Goal: Obtain resource: Download file/media

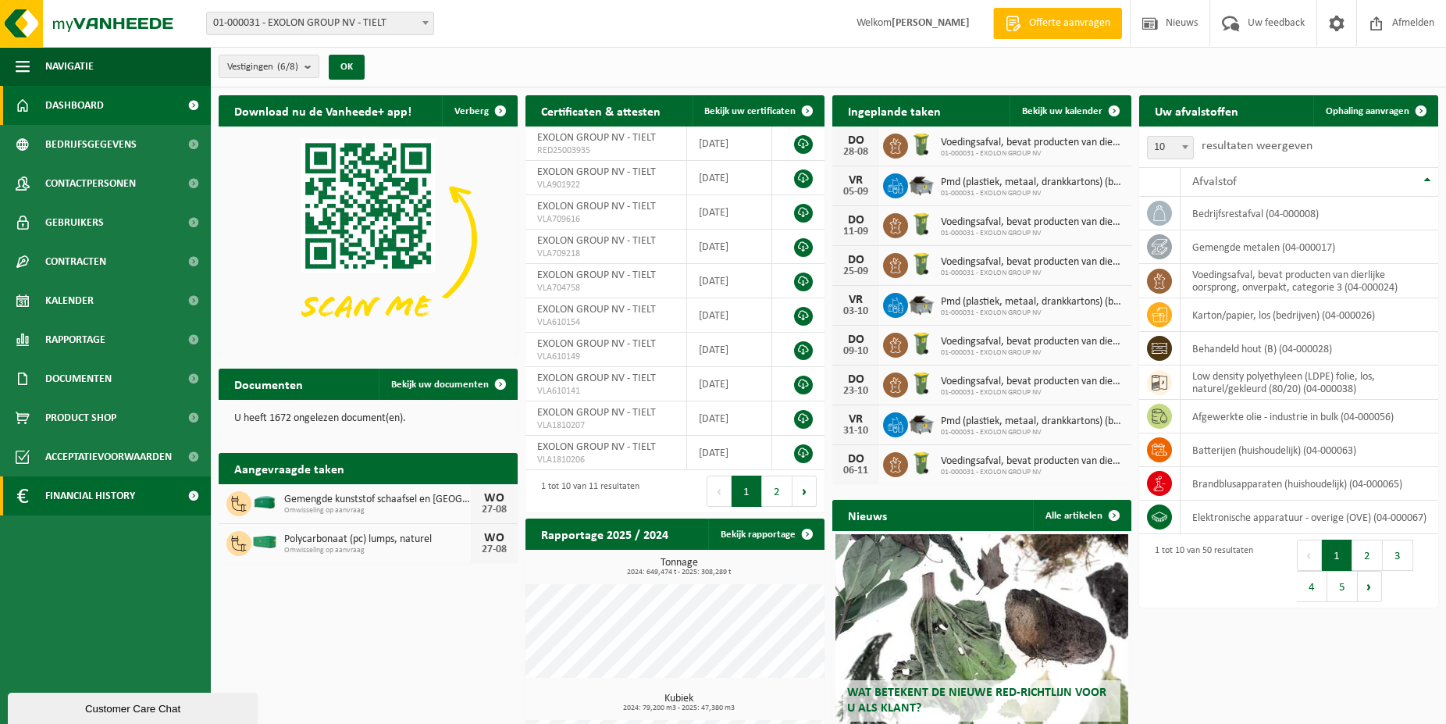
click at [66, 485] on span "Financial History" at bounding box center [90, 495] width 90 height 39
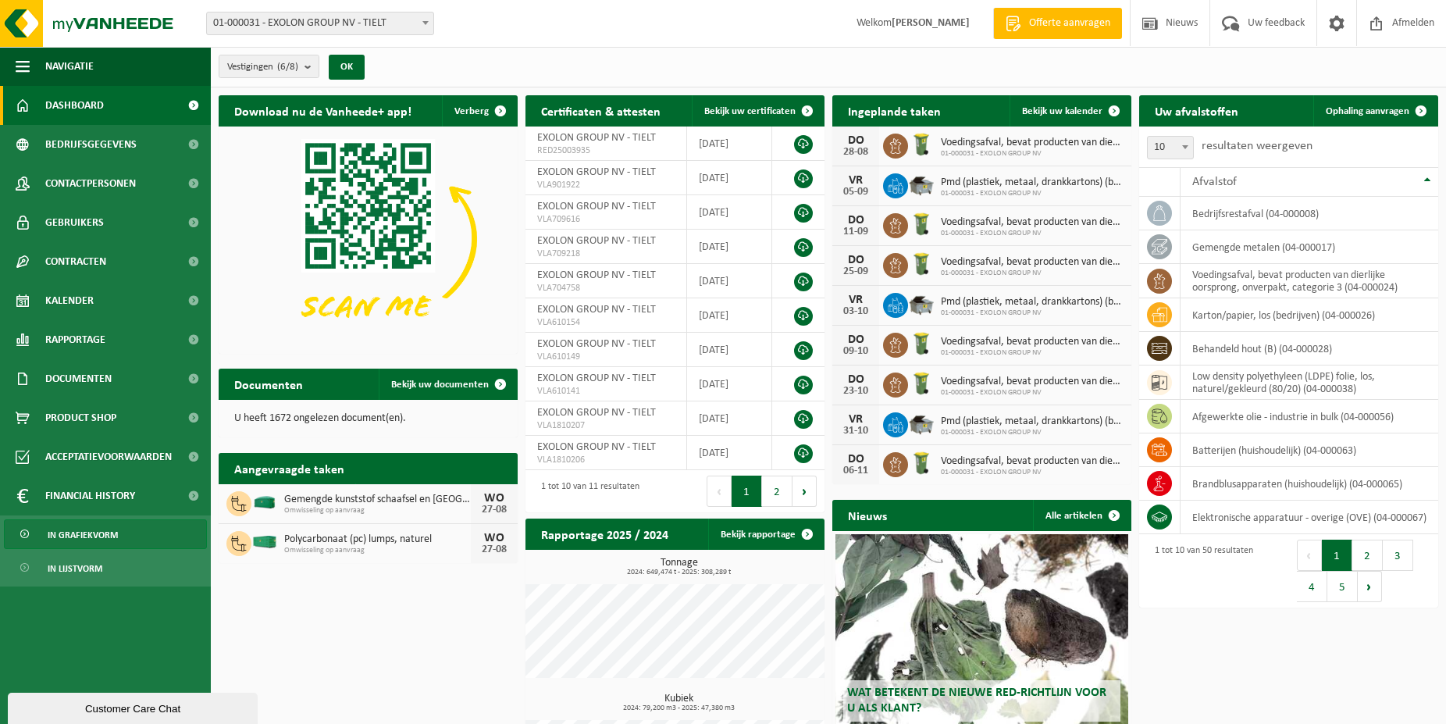
click at [77, 536] on span "In grafiekvorm" at bounding box center [83, 535] width 70 height 30
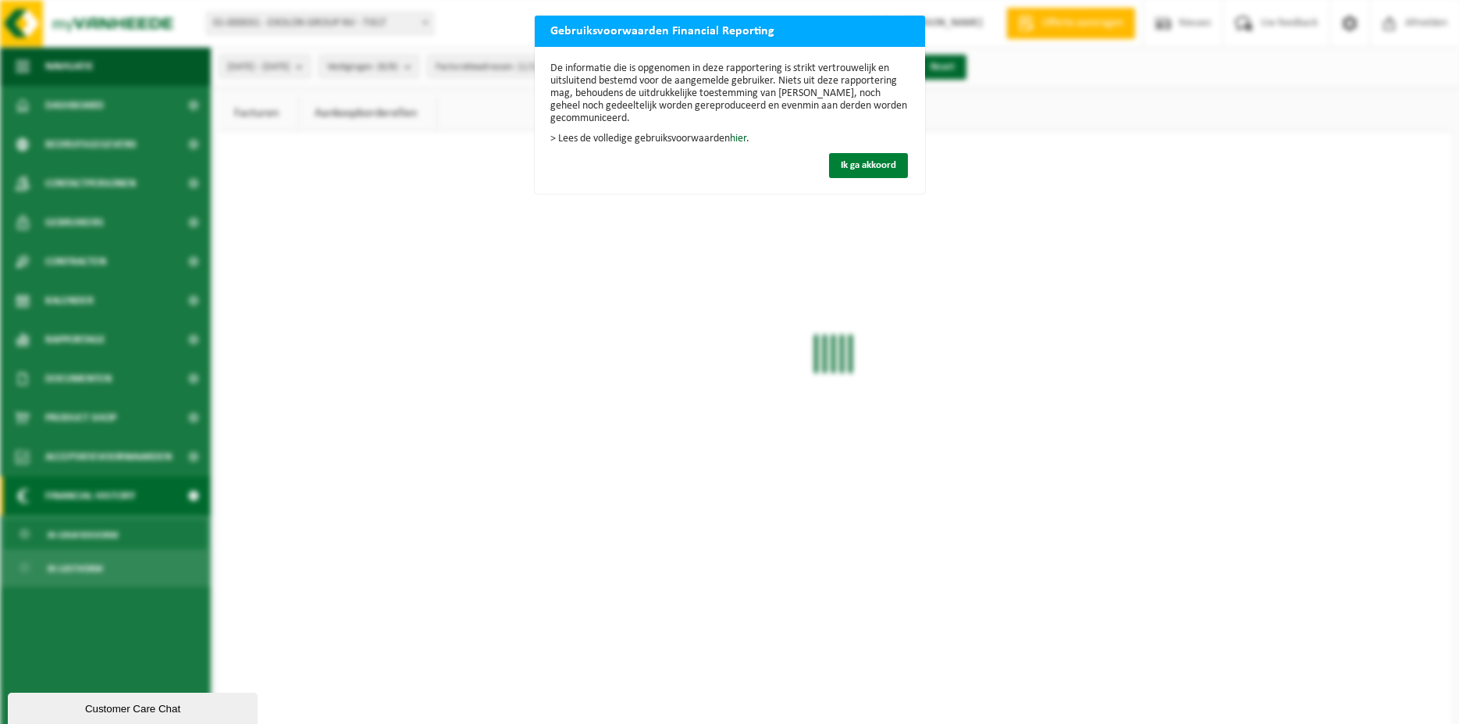
click at [849, 157] on button "Ik ga akkoord" at bounding box center [868, 165] width 79 height 25
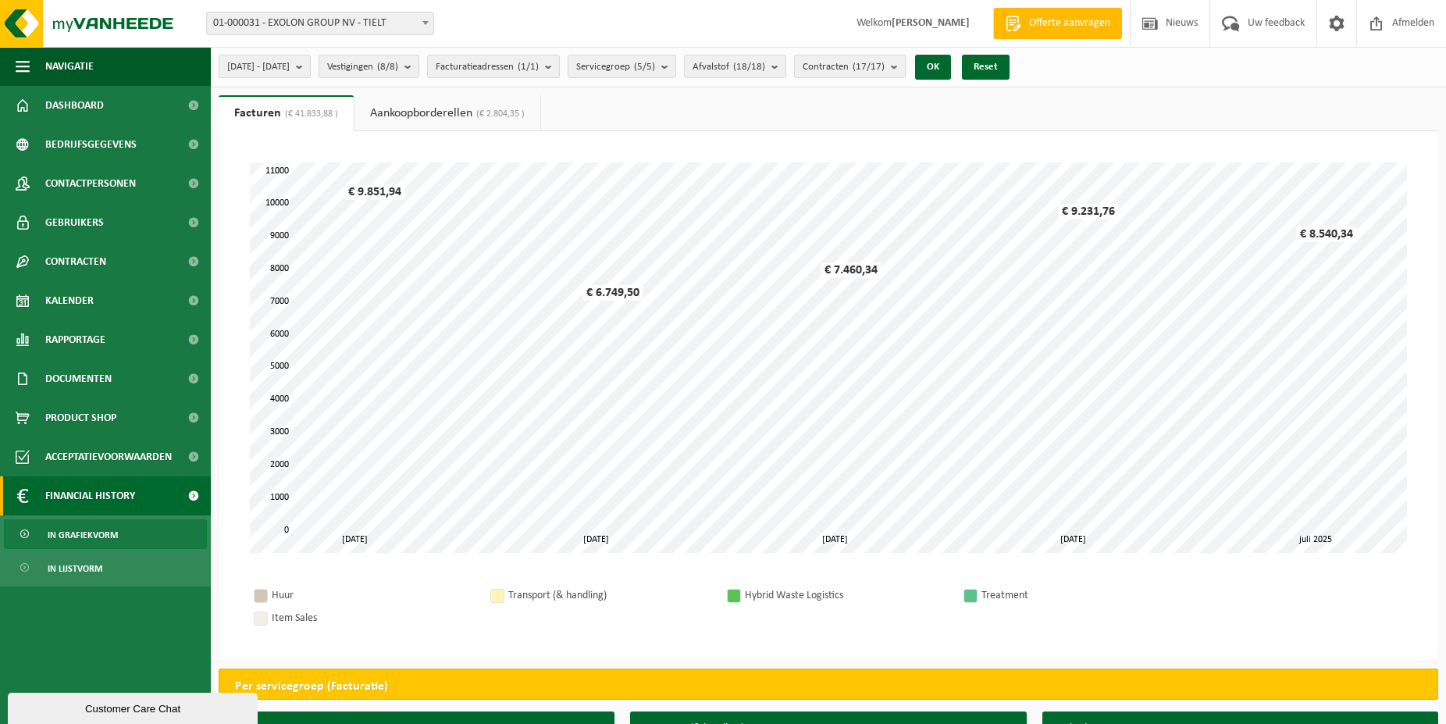
click at [429, 113] on link "Aankoopborderellen (€ 2.804,35 )" at bounding box center [447, 113] width 186 height 36
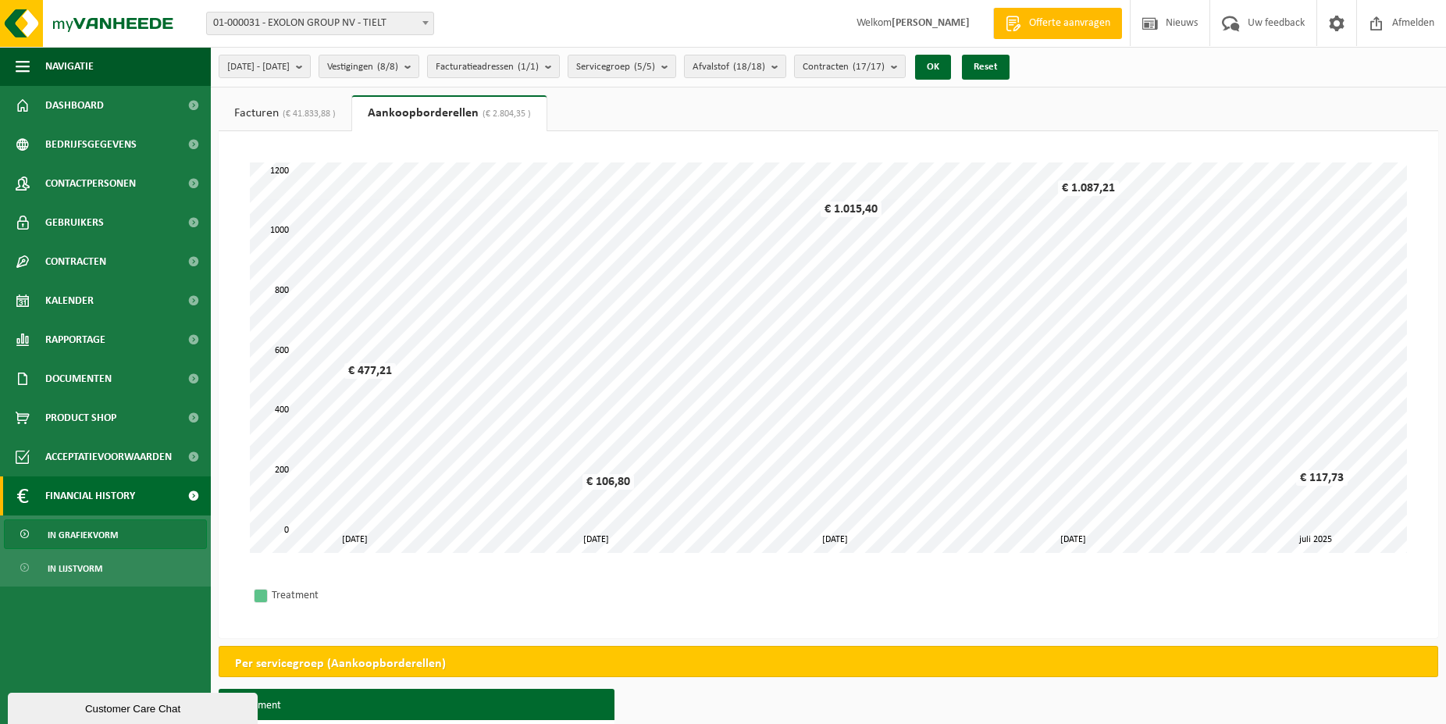
click at [258, 109] on link "Facturen (€ 41.833,88 )" at bounding box center [285, 113] width 133 height 36
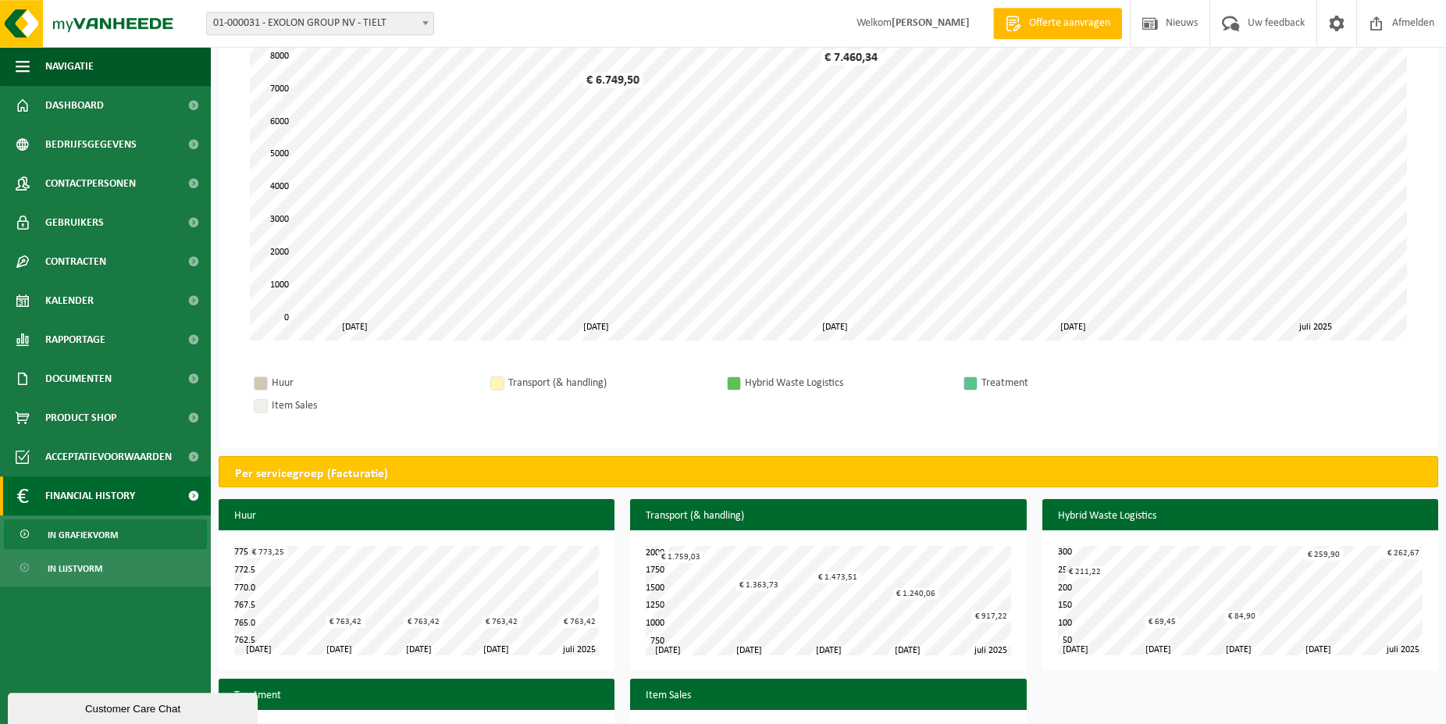
scroll to position [239, 0]
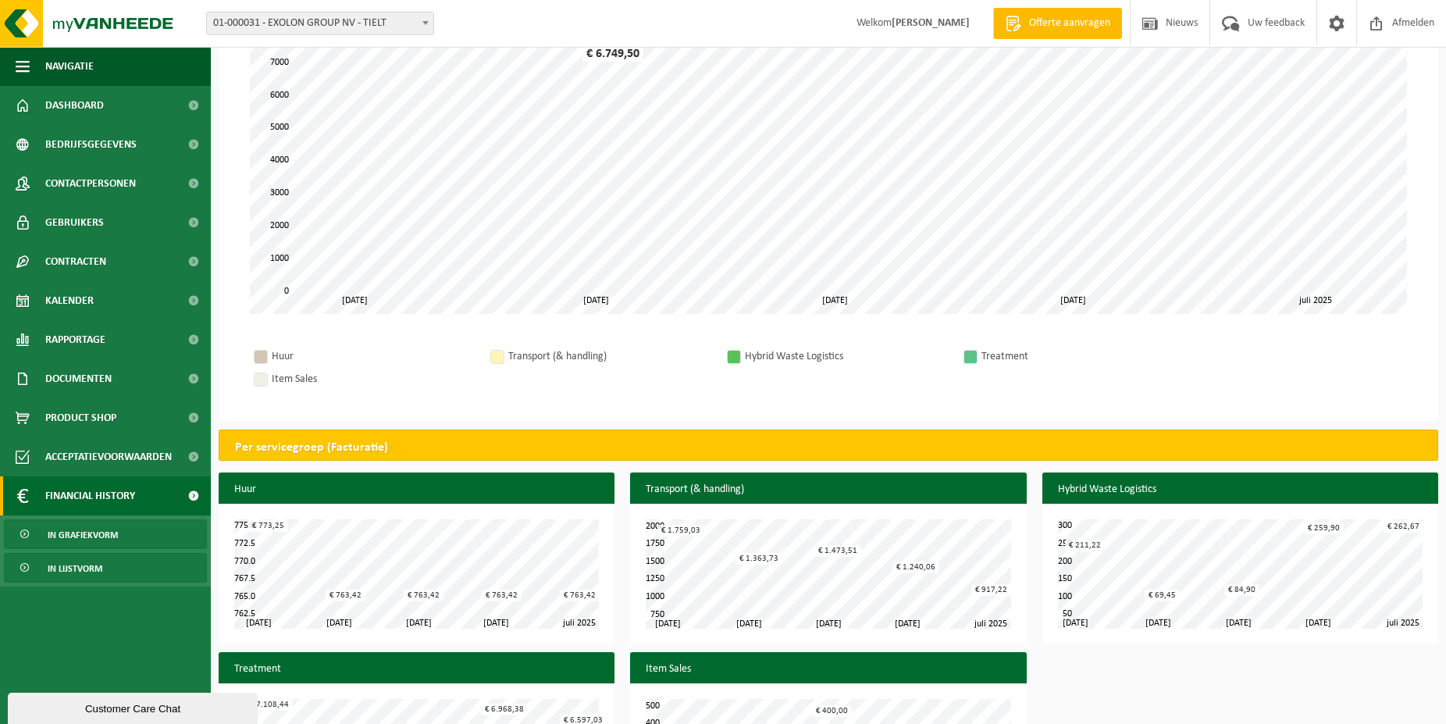
click at [52, 560] on span "In lijstvorm" at bounding box center [75, 568] width 55 height 30
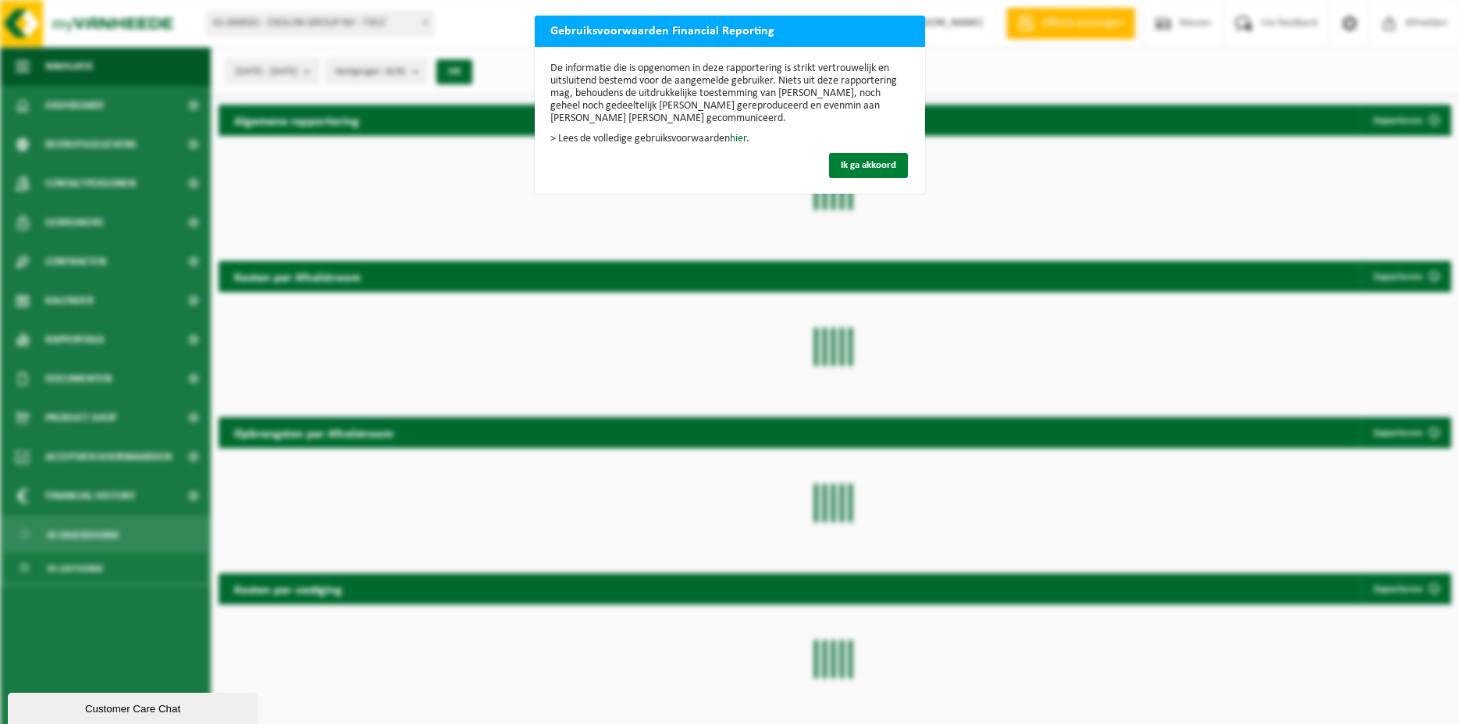
click at [843, 162] on span "Ik ga akkoord" at bounding box center [868, 165] width 55 height 10
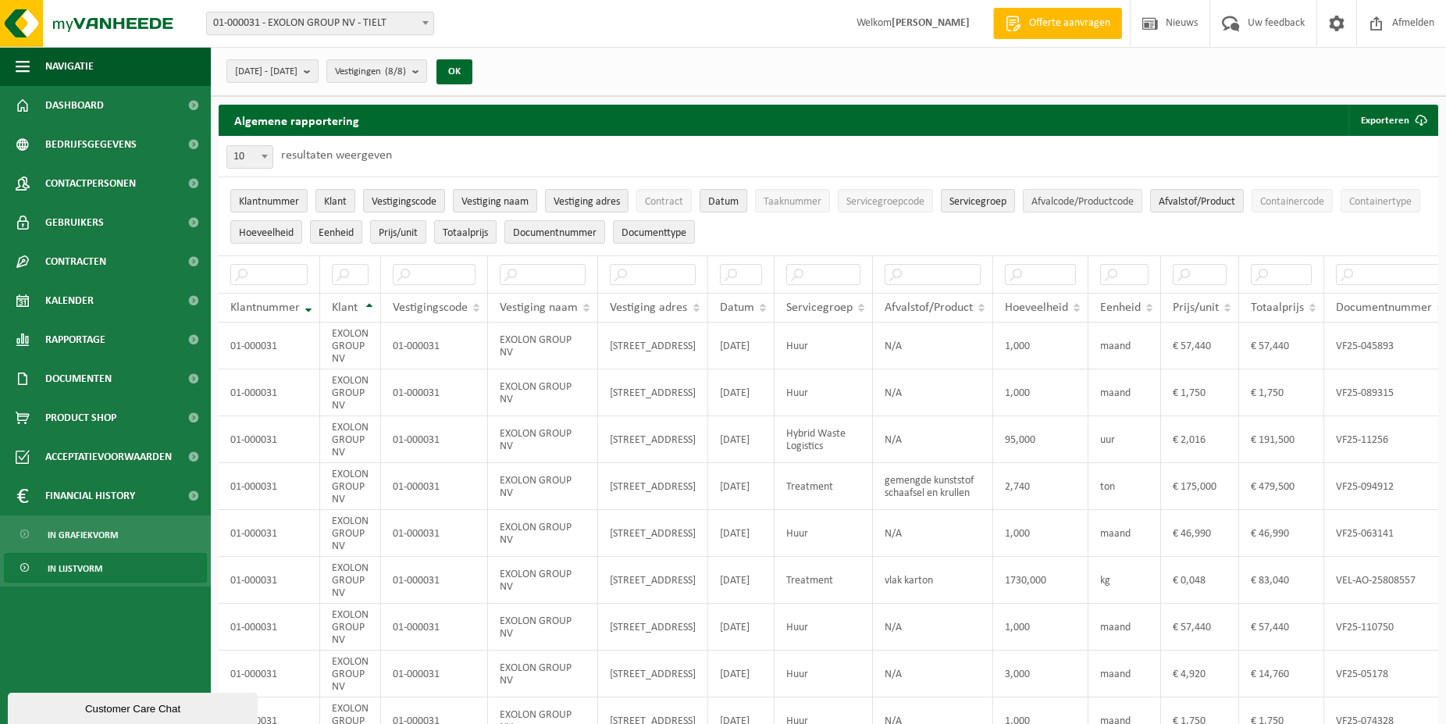
click at [1088, 202] on span "Afvalcode/Productcode" at bounding box center [1082, 202] width 102 height 12
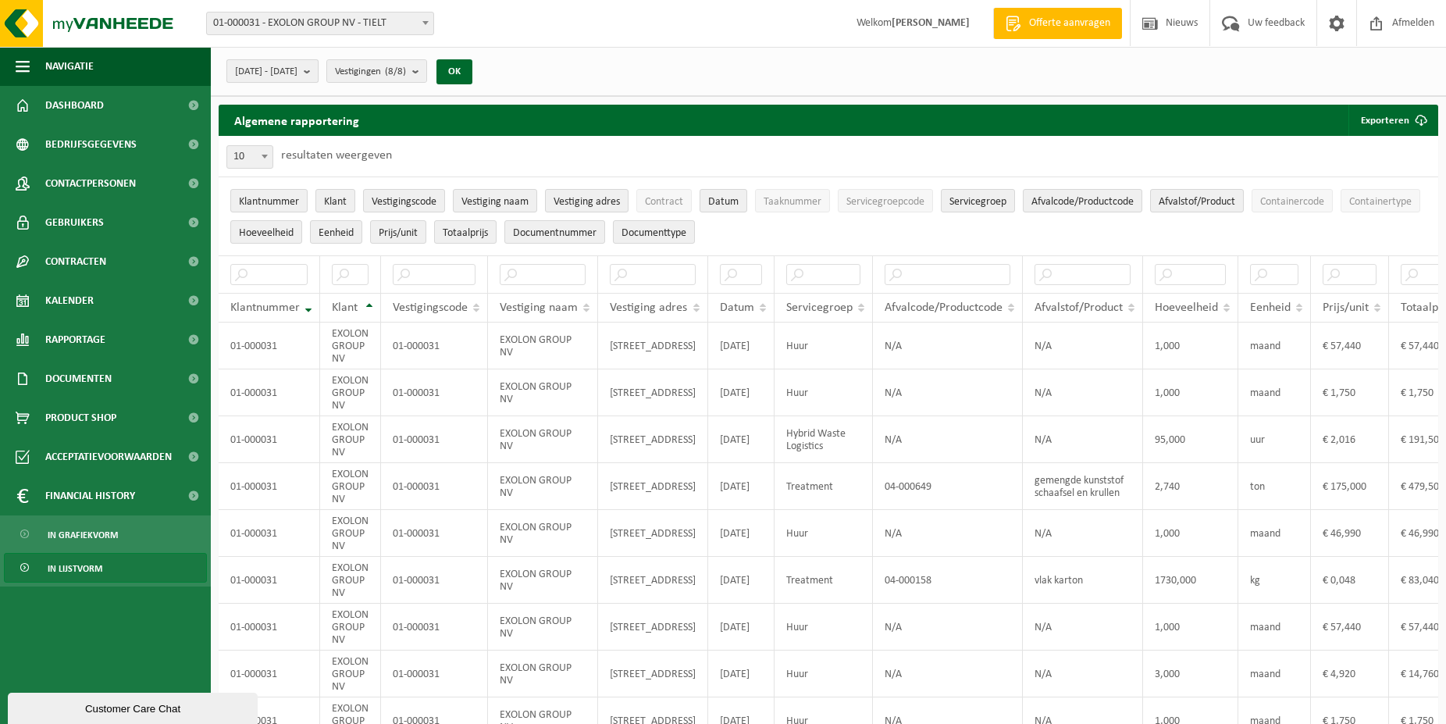
click at [318, 69] on b "submit" at bounding box center [311, 71] width 14 height 22
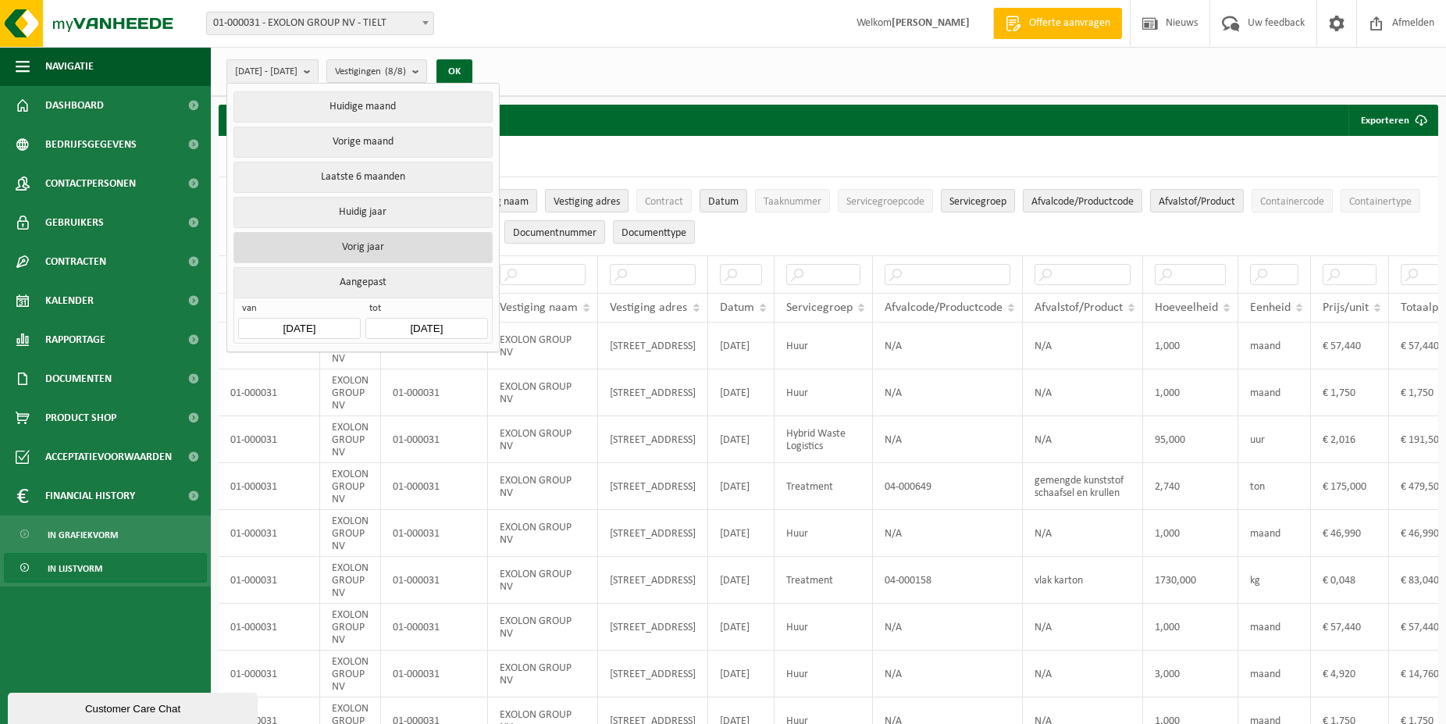
click at [372, 244] on button "Vorig jaar" at bounding box center [362, 247] width 258 height 31
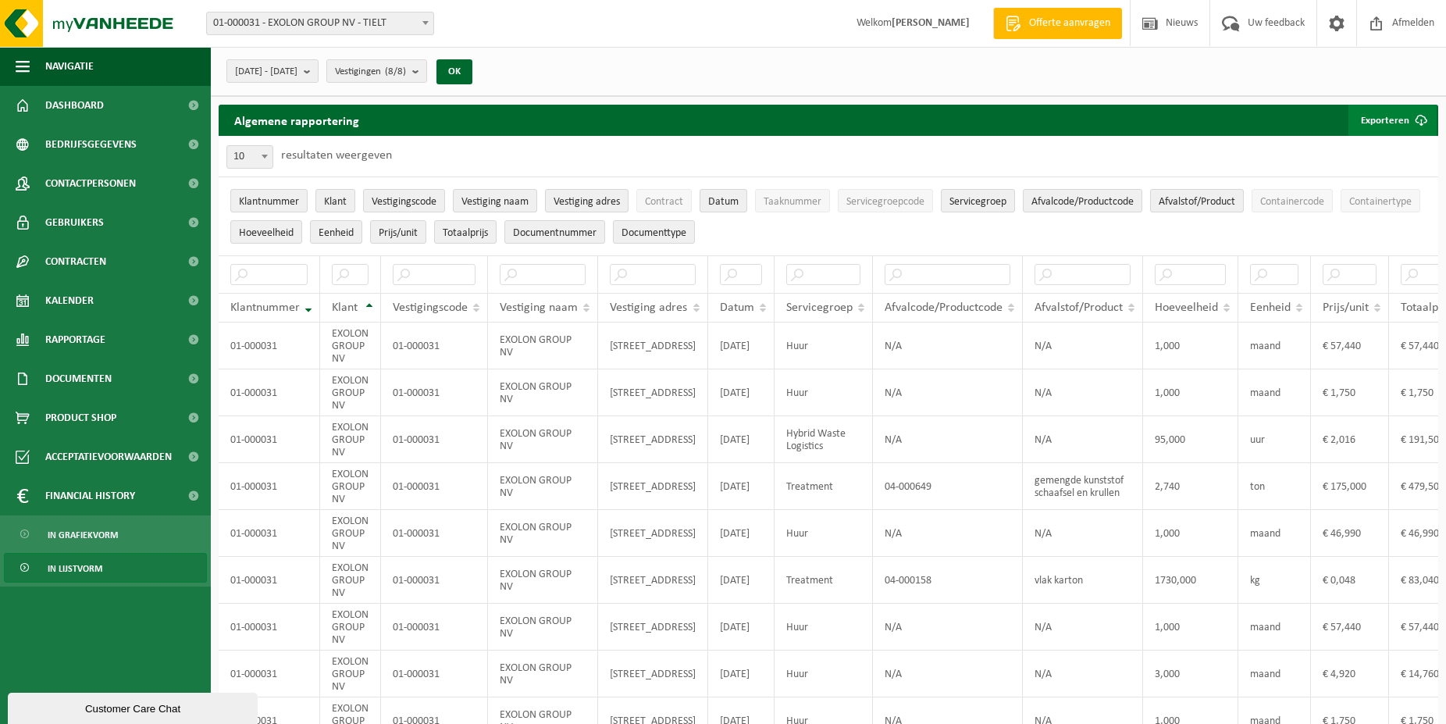
click at [1382, 123] on button "Exporteren" at bounding box center [1392, 120] width 88 height 31
click at [1358, 177] on link "Alle beschikbare kolommen" at bounding box center [1364, 182] width 141 height 31
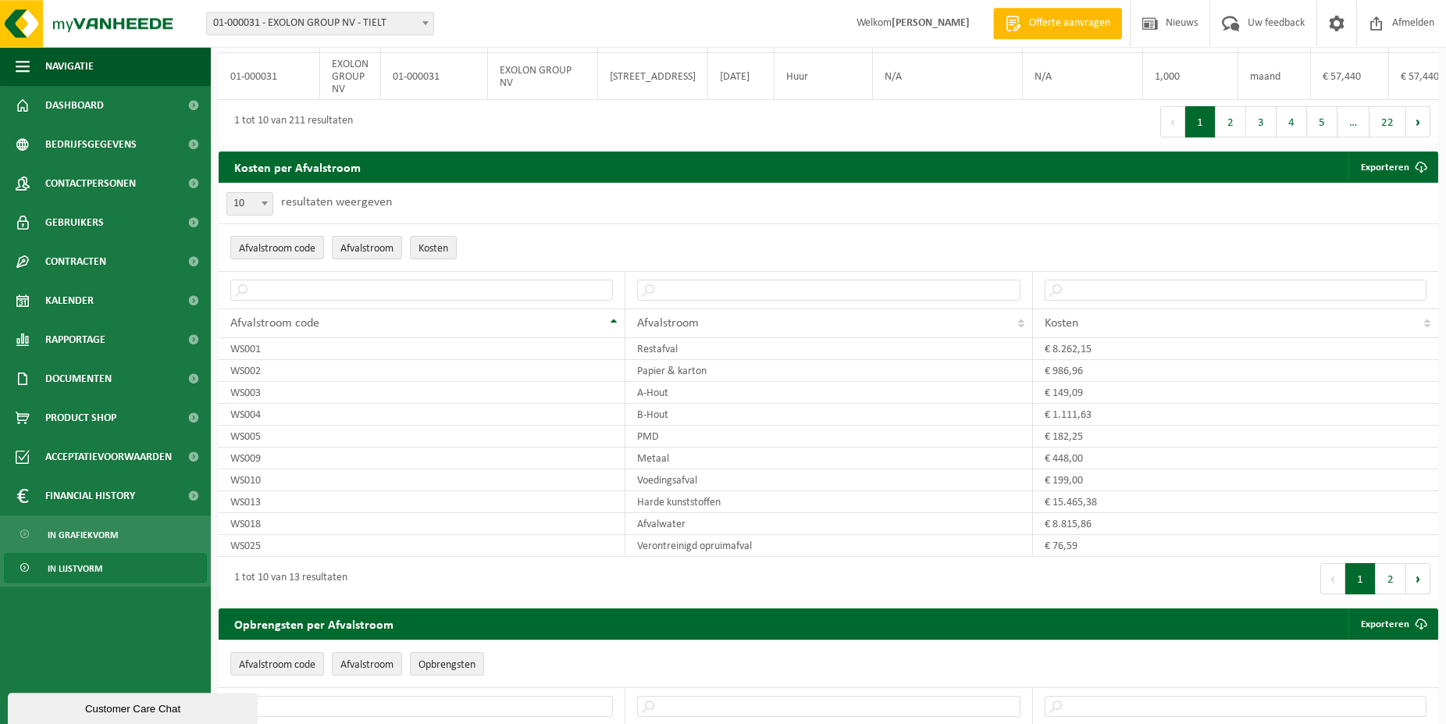
scroll to position [673, 0]
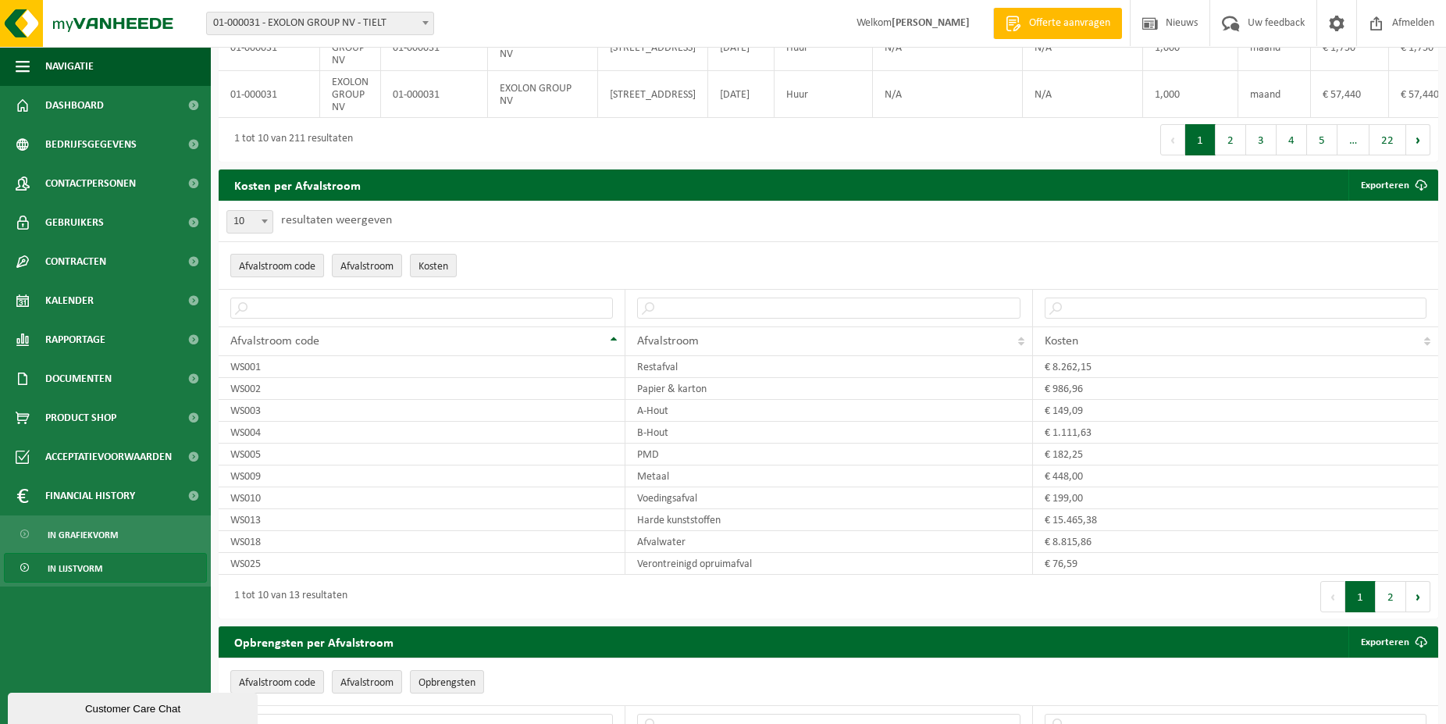
click at [275, 272] on span "Afvalstroom code" at bounding box center [277, 267] width 77 height 12
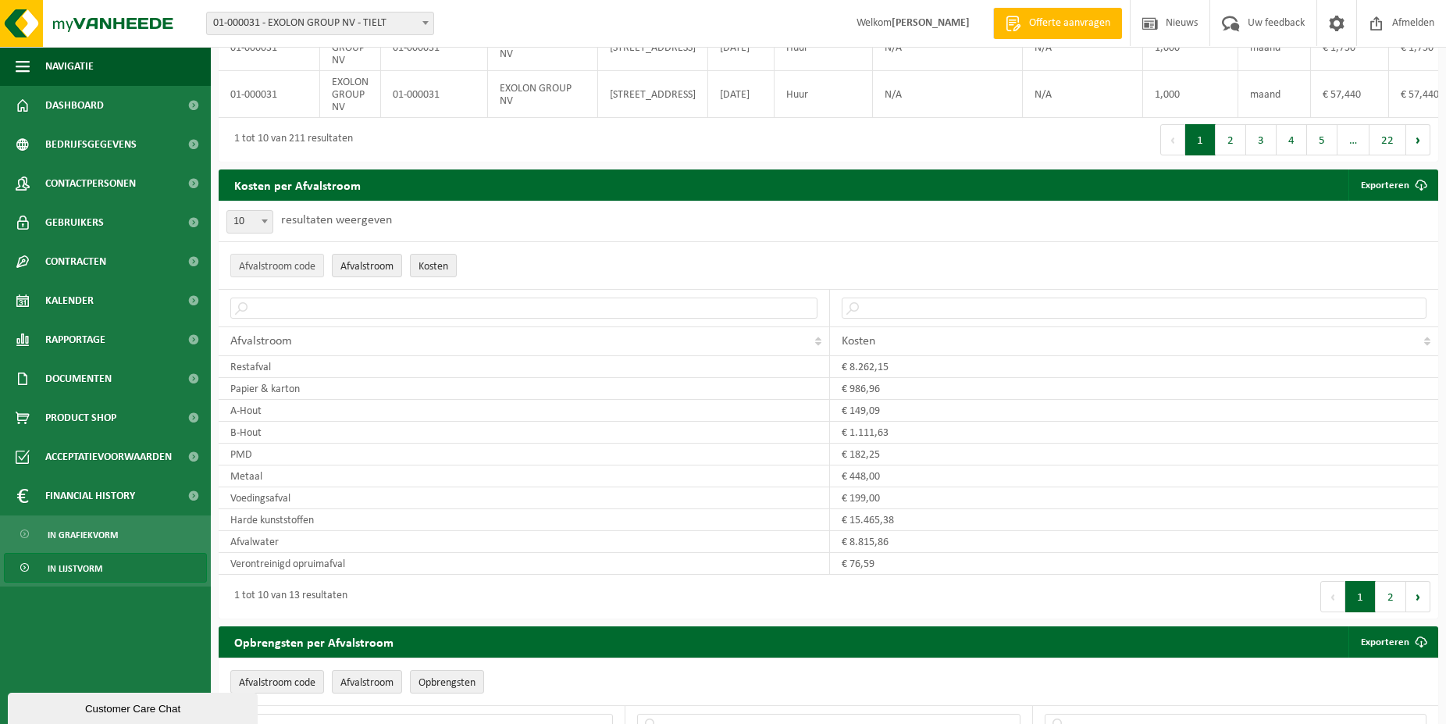
click at [283, 273] on button "Afvalstroom code" at bounding box center [277, 265] width 94 height 23
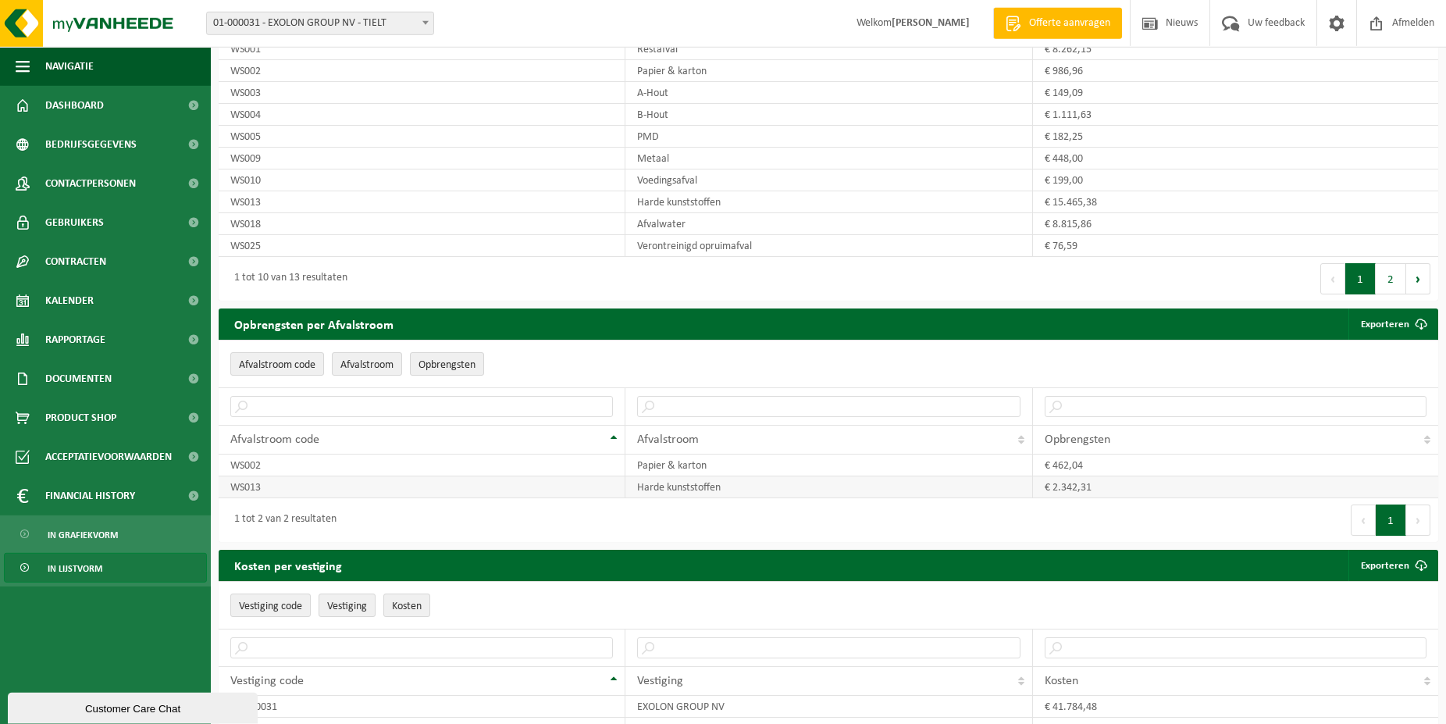
scroll to position [991, 0]
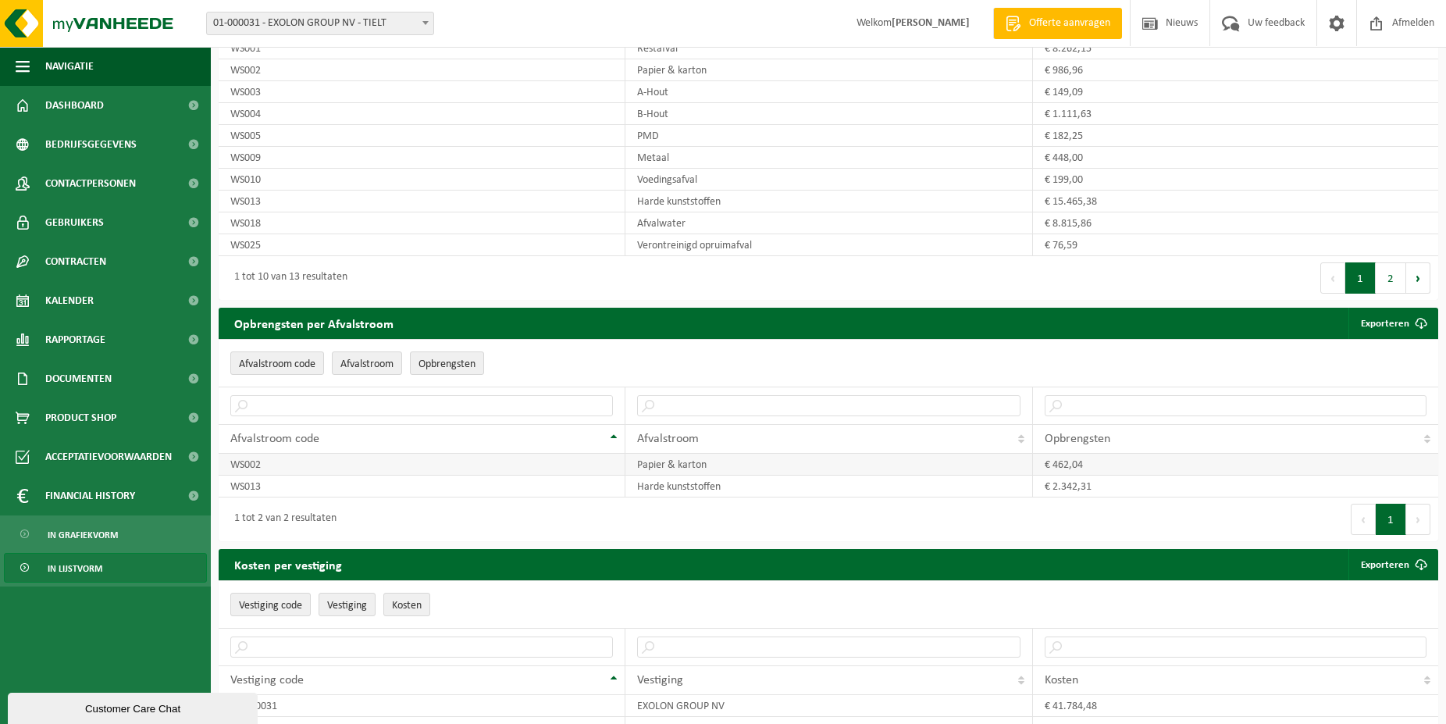
click at [691, 475] on td "Papier & karton" at bounding box center [828, 465] width 407 height 22
click at [244, 475] on td "WS002" at bounding box center [422, 465] width 407 height 22
click at [1062, 472] on td "€ 462,04" at bounding box center [1235, 465] width 405 height 22
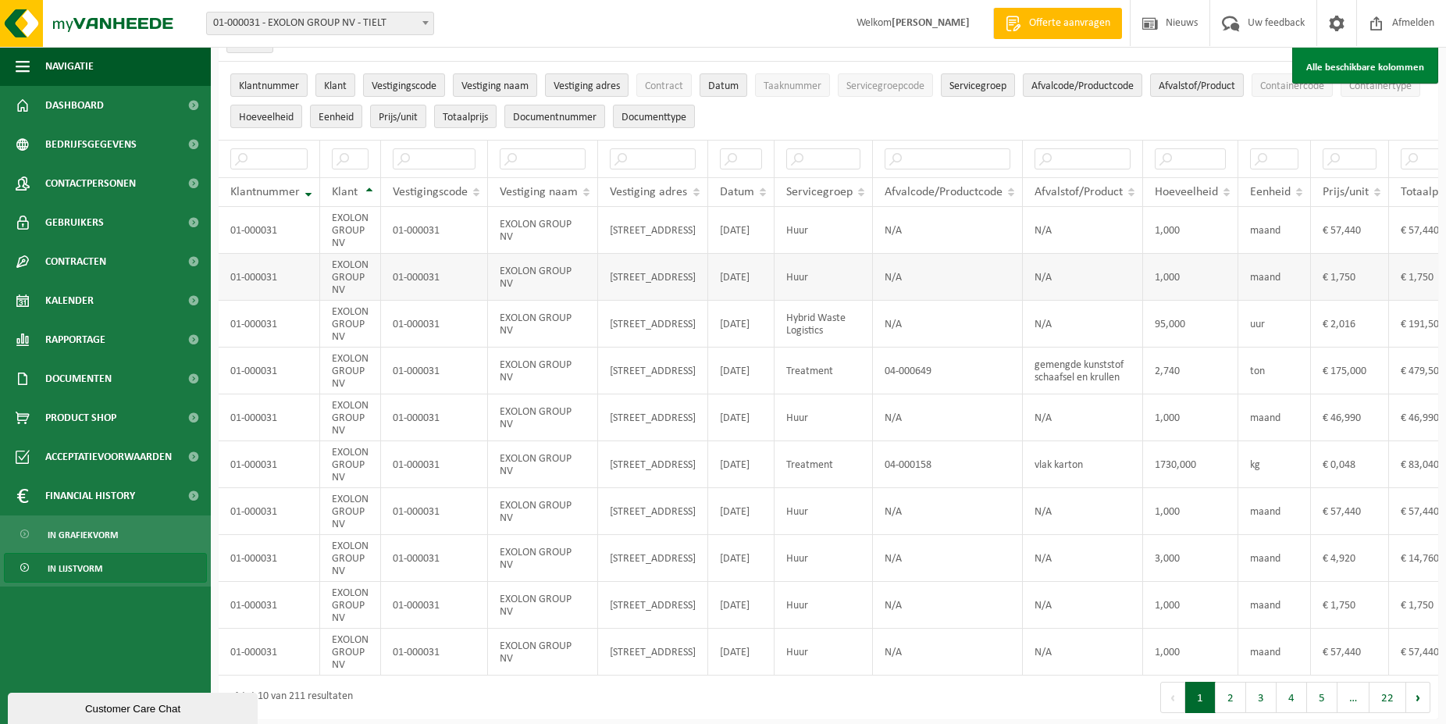
scroll to position [0, 0]
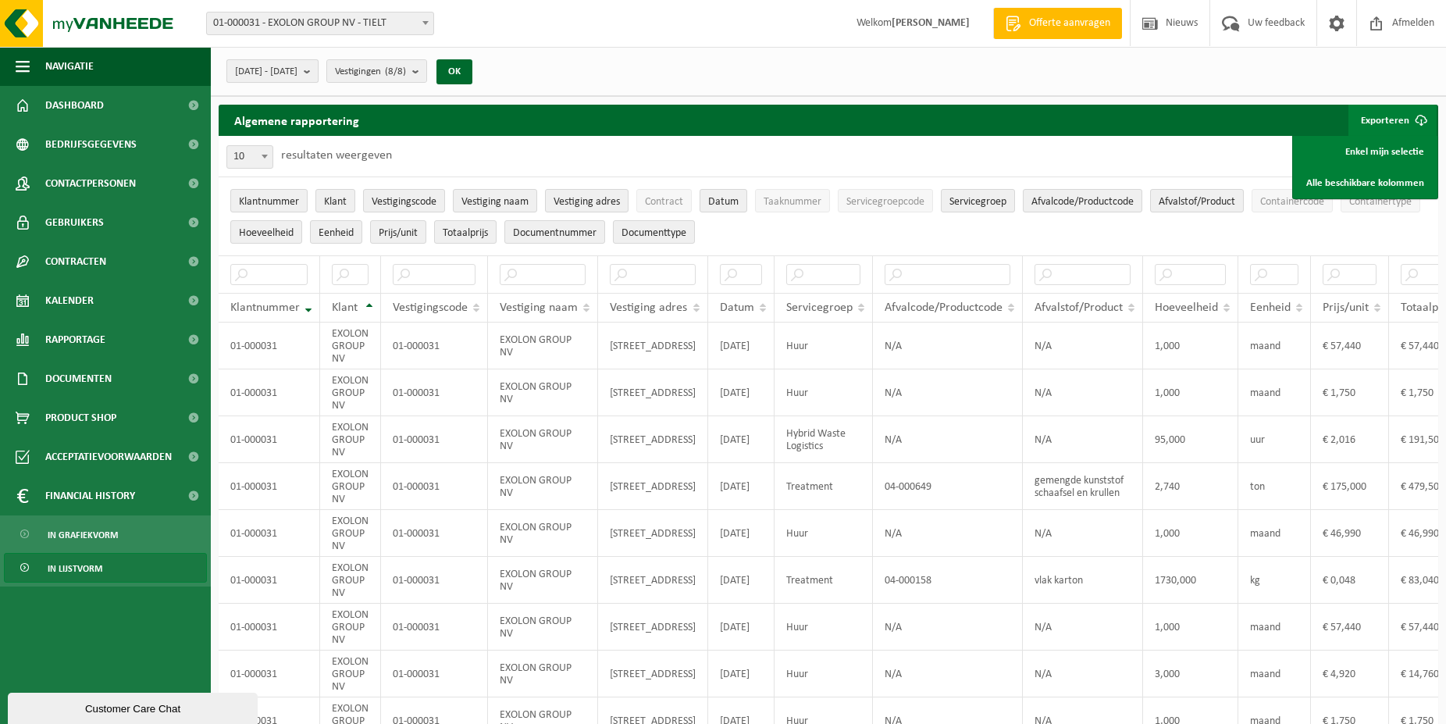
click at [318, 69] on button "2024-01-01 - 2024-12-31" at bounding box center [272, 70] width 92 height 23
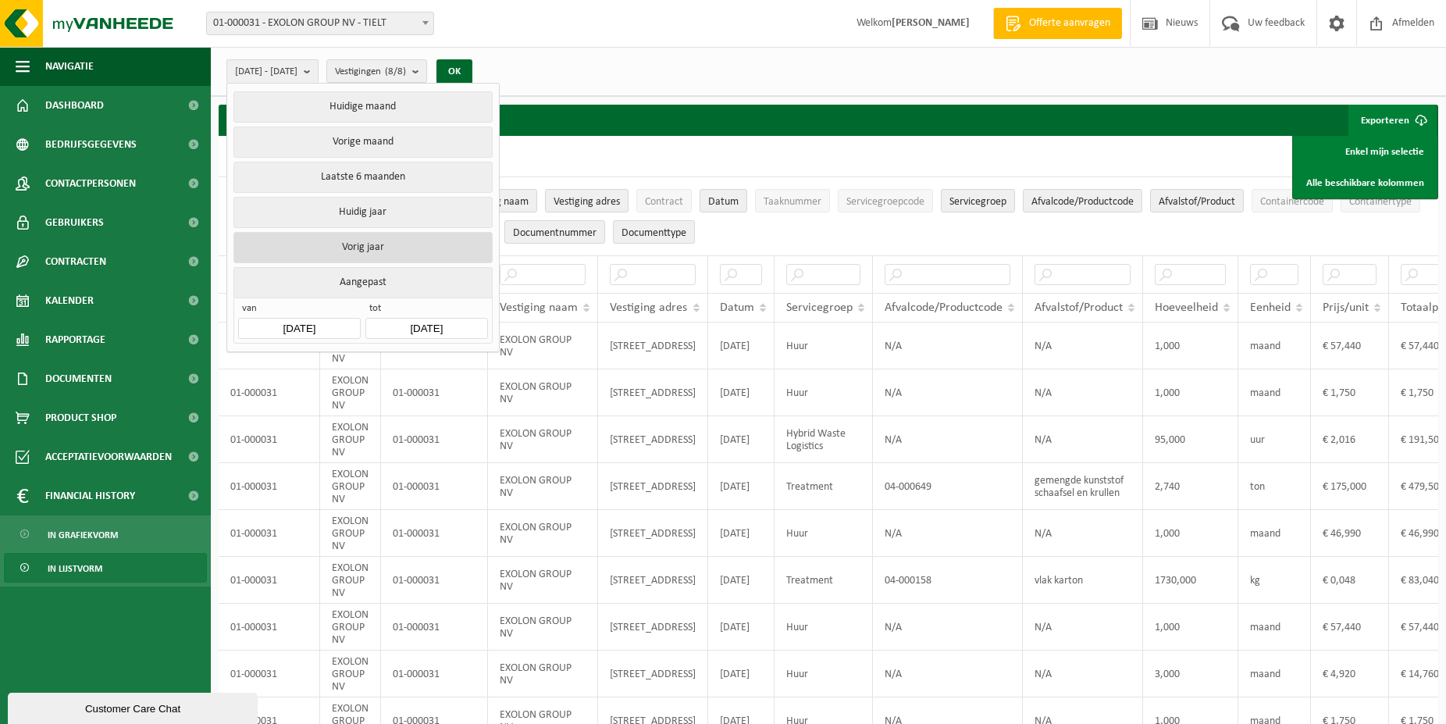
click at [364, 244] on button "Vorig jaar" at bounding box center [362, 247] width 258 height 31
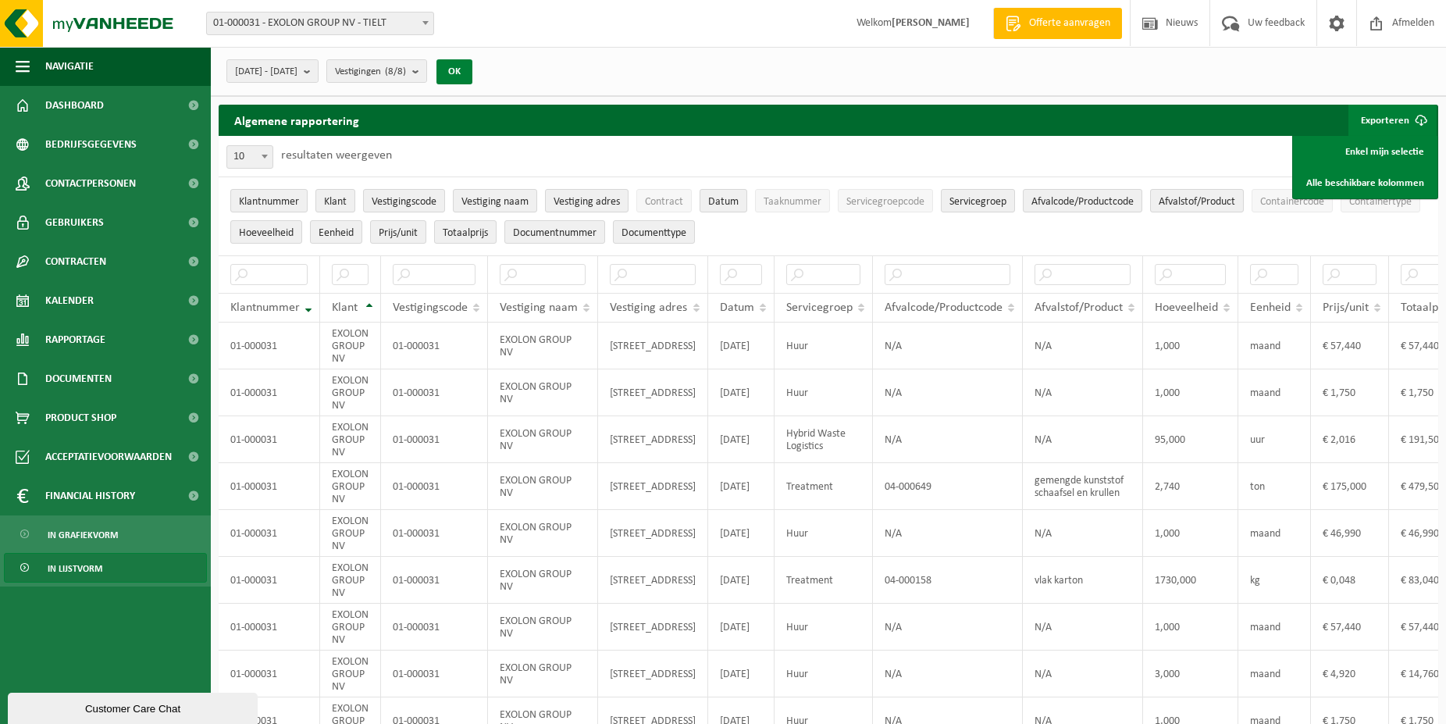
click at [472, 68] on button "OK" at bounding box center [454, 71] width 36 height 25
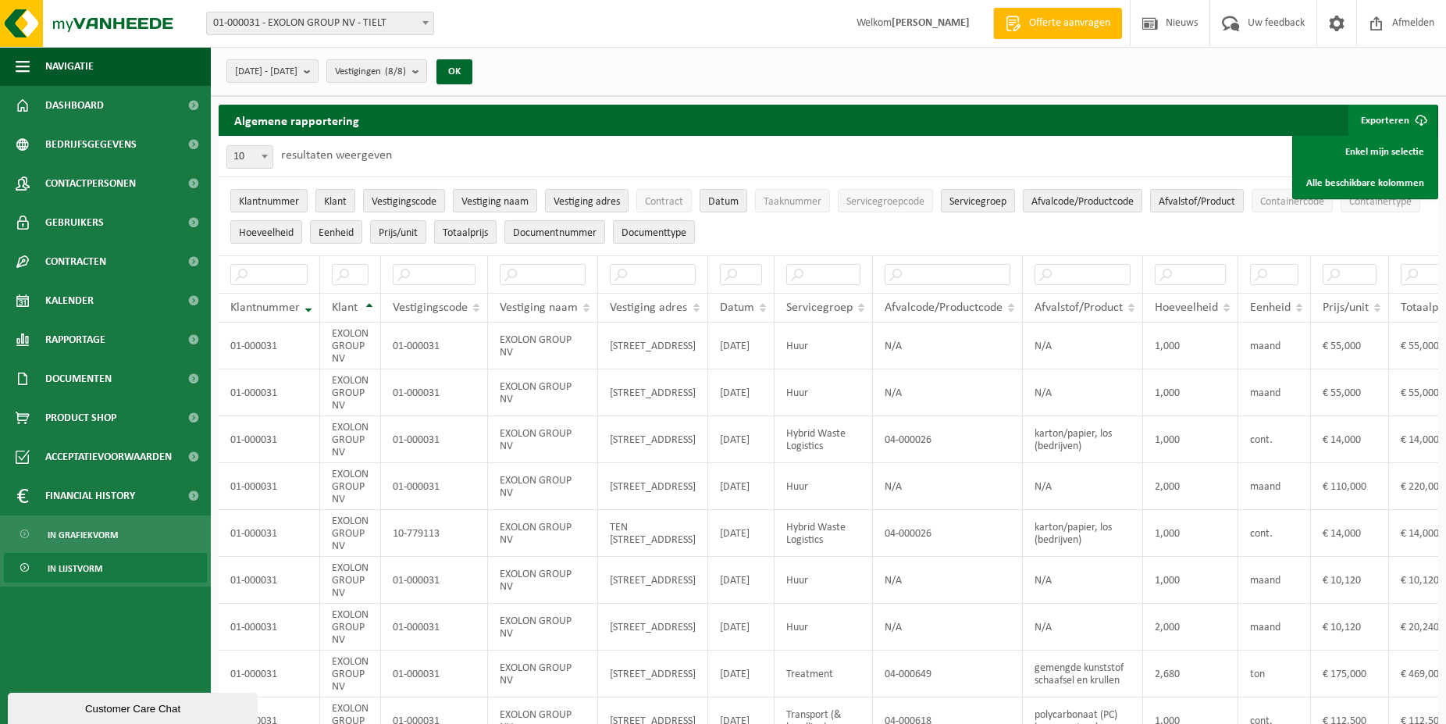
click at [1376, 119] on button "Exporteren" at bounding box center [1392, 120] width 88 height 31
click at [1391, 183] on link "Alle beschikbare kolommen" at bounding box center [1364, 182] width 141 height 31
